Goal: Task Accomplishment & Management: Use online tool/utility

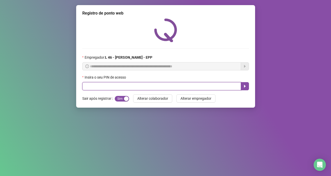
click at [101, 85] on input "text" at bounding box center [161, 86] width 159 height 8
type input "*****"
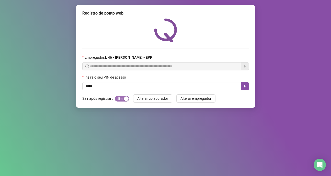
click at [117, 97] on span "Sim Não" at bounding box center [122, 99] width 14 height 6
click at [119, 98] on span "Sim Não" at bounding box center [122, 99] width 14 height 6
click at [246, 86] on icon "caret-right" at bounding box center [245, 86] width 4 height 4
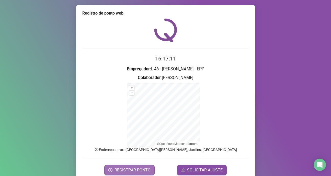
click at [137, 169] on span "REGISTRAR PONTO" at bounding box center [132, 170] width 36 height 6
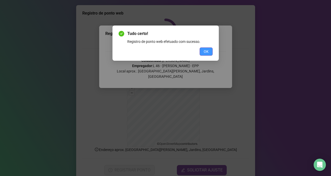
click at [207, 52] on span "OK" at bounding box center [206, 52] width 5 height 6
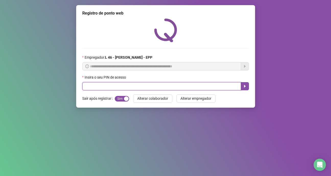
click at [153, 89] on input "text" at bounding box center [161, 86] width 159 height 8
type input "*****"
click at [244, 88] on icon "caret-right" at bounding box center [245, 86] width 4 height 4
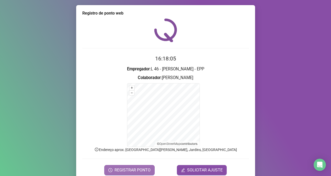
click at [145, 168] on span "REGISTRAR PONTO" at bounding box center [132, 170] width 36 height 6
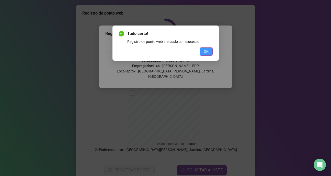
click at [205, 52] on span "OK" at bounding box center [206, 52] width 5 height 6
